Goal: Task Accomplishment & Management: Use online tool/utility

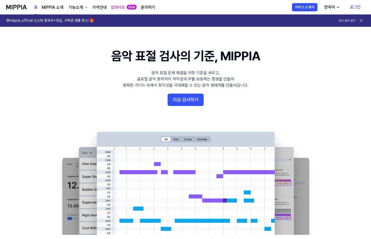
click at [350, 5] on link "로그인" at bounding box center [355, 7] width 19 height 14
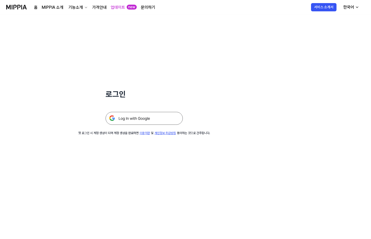
click at [141, 116] on img at bounding box center [144, 118] width 77 height 13
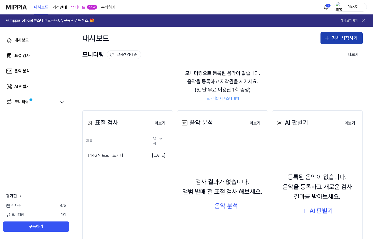
click at [343, 41] on button "검사 시작하기" at bounding box center [342, 38] width 42 height 12
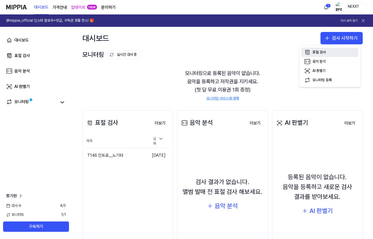
click at [333, 50] on button "표절 검사" at bounding box center [329, 52] width 57 height 9
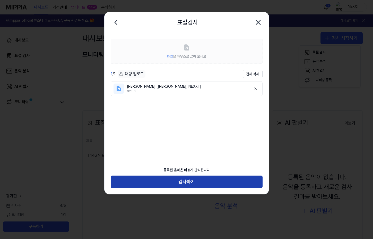
click at [199, 181] on button "검사하기" at bounding box center [187, 181] width 152 height 12
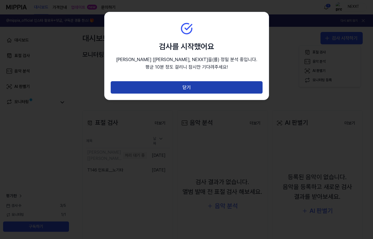
click at [191, 86] on button "닫기" at bounding box center [187, 87] width 152 height 12
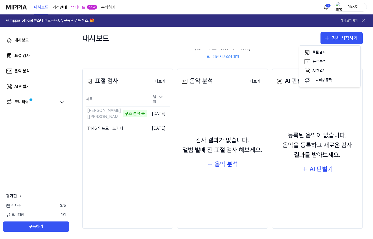
scroll to position [42, 0]
click at [62, 102] on icon at bounding box center [62, 102] width 6 height 6
click at [60, 103] on icon at bounding box center [62, 102] width 6 height 6
click at [50, 103] on link "모니터링" at bounding box center [31, 102] width 50 height 7
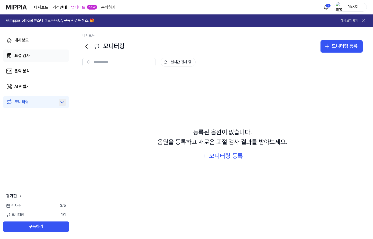
click at [36, 58] on link "표절 검사" at bounding box center [36, 55] width 66 height 12
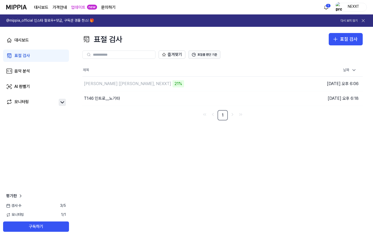
click at [200, 56] on button "표절률 판단 기준" at bounding box center [205, 54] width 32 height 8
click at [204, 57] on button "표절률 판단 기준" at bounding box center [205, 54] width 32 height 8
click at [204, 55] on button "표절률 판단 기준" at bounding box center [205, 54] width 32 height 8
click at [202, 55] on button "표절률 판단 기준" at bounding box center [205, 54] width 32 height 8
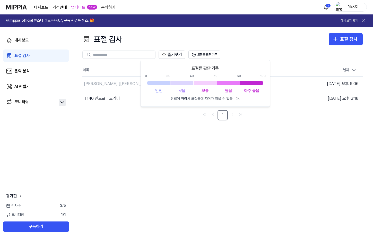
click at [279, 51] on div "즐겨찾기 표절률 판단 기준" at bounding box center [222, 54] width 280 height 8
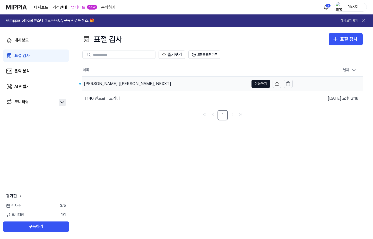
click at [183, 86] on div "Vena Cava [Sam Carter, NEXXT]" at bounding box center [165, 83] width 167 height 14
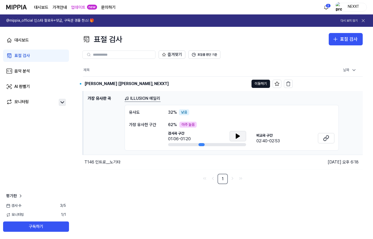
click at [237, 134] on icon at bounding box center [238, 136] width 6 height 6
click at [241, 137] on button at bounding box center [238, 136] width 16 height 10
click at [331, 138] on button at bounding box center [326, 138] width 16 height 10
click at [238, 133] on icon at bounding box center [238, 136] width 6 height 6
click at [241, 136] on button at bounding box center [238, 136] width 16 height 10
